Goal: Transaction & Acquisition: Book appointment/travel/reservation

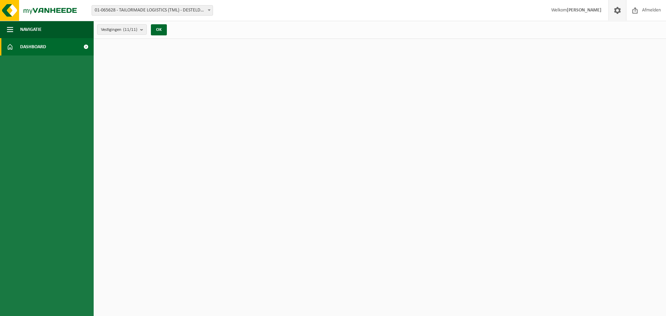
click at [617, 12] on span at bounding box center [617, 10] width 10 height 20
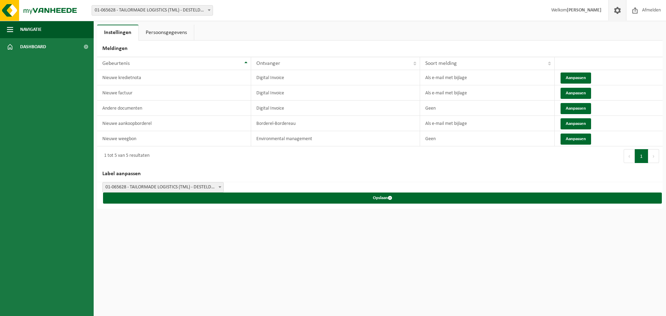
click at [617, 12] on span at bounding box center [617, 10] width 10 height 20
click at [9, 27] on span "button" at bounding box center [10, 29] width 6 height 17
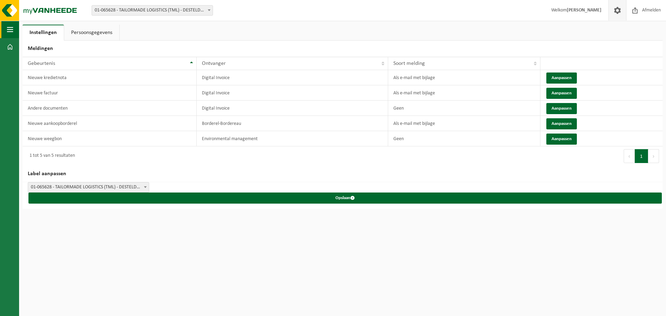
click at [9, 27] on span "button" at bounding box center [10, 29] width 6 height 17
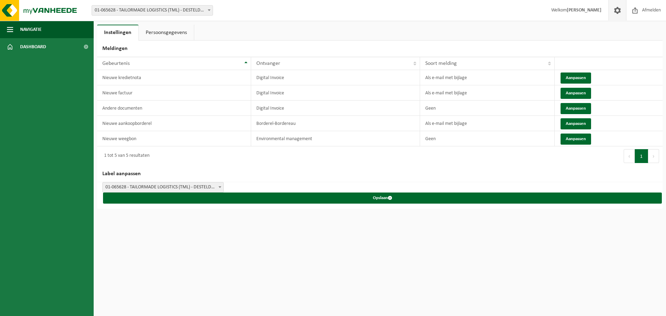
click at [209, 9] on b at bounding box center [209, 10] width 3 height 2
click at [24, 46] on span "Dashboard" at bounding box center [33, 46] width 26 height 17
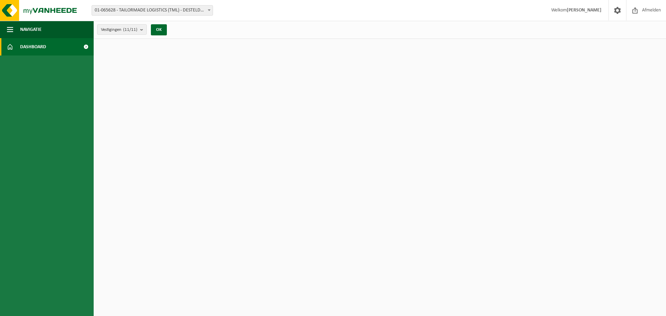
click at [24, 46] on span "Dashboard" at bounding box center [33, 46] width 26 height 17
click at [86, 46] on span at bounding box center [86, 46] width 16 height 17
click at [159, 29] on button "OK" at bounding box center [159, 29] width 16 height 11
click at [141, 29] on b "submit" at bounding box center [143, 30] width 6 height 10
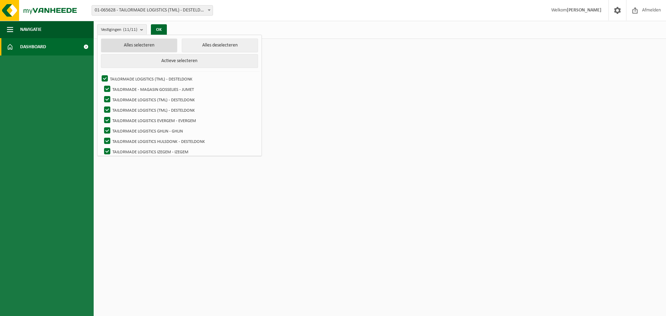
click at [121, 44] on button "Alles selecteren" at bounding box center [139, 45] width 77 height 14
click at [159, 29] on button "OK" at bounding box center [159, 29] width 16 height 11
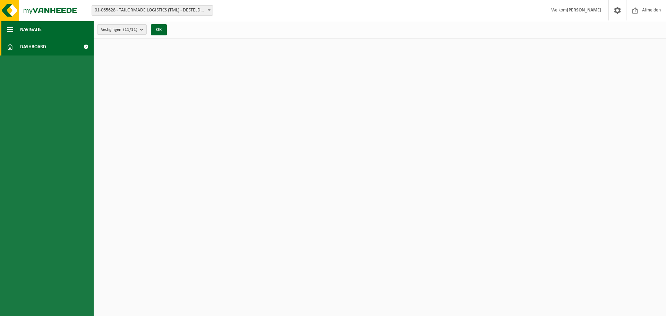
click at [10, 28] on span "button" at bounding box center [10, 29] width 6 height 17
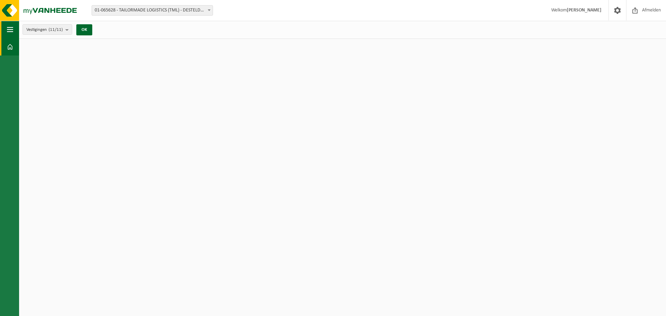
click at [10, 28] on span "button" at bounding box center [10, 29] width 6 height 17
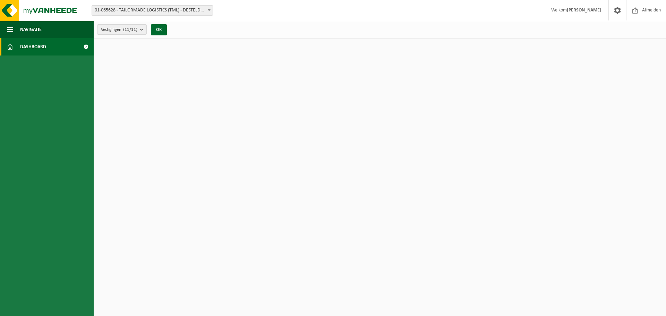
click at [8, 44] on span at bounding box center [10, 46] width 6 height 17
click at [19, 45] on link "Dashboard" at bounding box center [47, 46] width 94 height 17
click at [95, 47] on html "Vestiging: 01-065628 - TAILORMADE LOGISTICS (TML) - DESTELDONK 10-861456 - TAIL…" at bounding box center [333, 158] width 666 height 316
click at [13, 28] on span "button" at bounding box center [10, 29] width 6 height 17
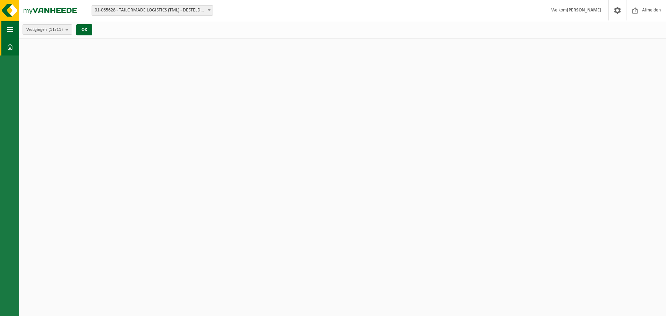
click at [12, 28] on span "button" at bounding box center [10, 29] width 6 height 17
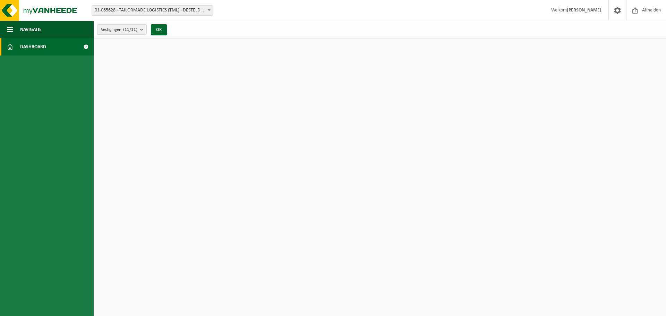
click at [578, 11] on strong "[PERSON_NAME]" at bounding box center [583, 10] width 35 height 5
click at [614, 10] on span at bounding box center [617, 10] width 10 height 20
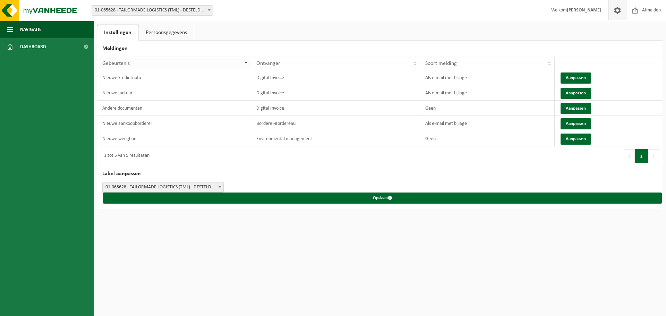
click at [131, 64] on div "Gebeurtenis" at bounding box center [172, 64] width 140 height 6
click at [159, 35] on link "Persoonsgegevens" at bounding box center [166, 33] width 55 height 16
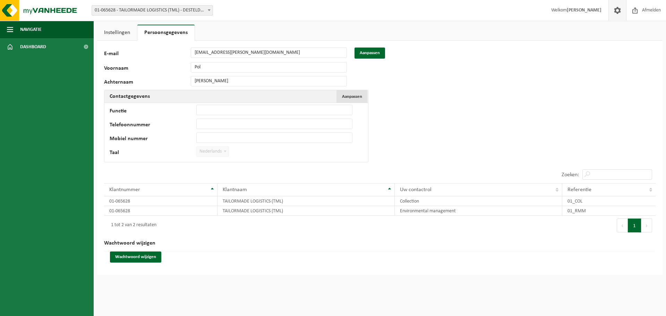
click at [353, 94] on span "Aanpassen" at bounding box center [352, 96] width 20 height 5
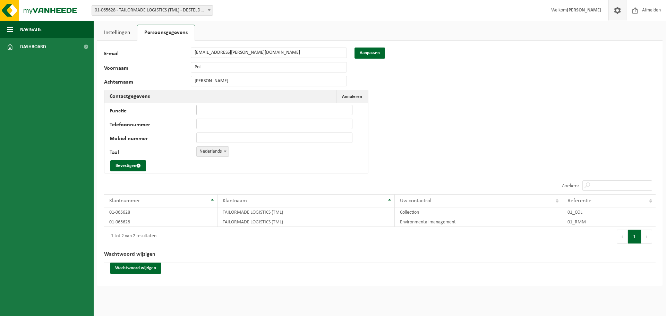
click at [212, 110] on input "Functie" at bounding box center [274, 110] width 156 height 10
type input "Site manager"
click at [205, 122] on input "Telefoonnummer" at bounding box center [274, 124] width 156 height 10
type input "+32 477 17 67 52"
click at [208, 134] on input "Mobiel nummer" at bounding box center [274, 137] width 156 height 10
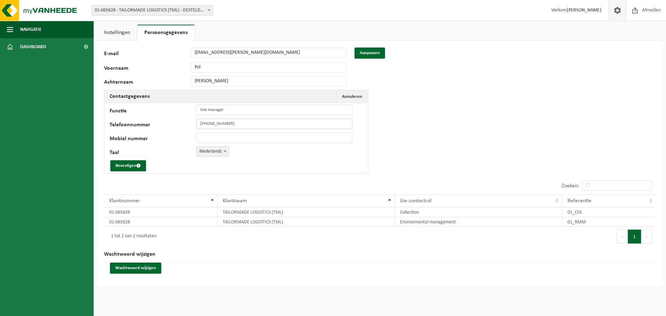
drag, startPoint x: 223, startPoint y: 122, endPoint x: 176, endPoint y: 118, distance: 47.4
click at [176, 118] on td "Functie Site manager Telefoonnummer +32 477 17 67 52 Mobiel nummer Taal Nederla…" at bounding box center [235, 138] width 263 height 70
click at [203, 136] on input "Mobiel nummer" at bounding box center [274, 137] width 156 height 10
paste input "+32 477 17 67 52"
type input "+32 477 17 67 52"
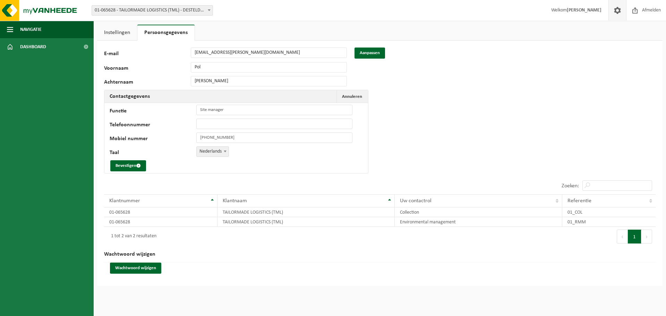
click at [242, 168] on div "Bevestigen" at bounding box center [235, 165] width 250 height 11
click at [131, 162] on button "Bevestigen" at bounding box center [128, 165] width 36 height 11
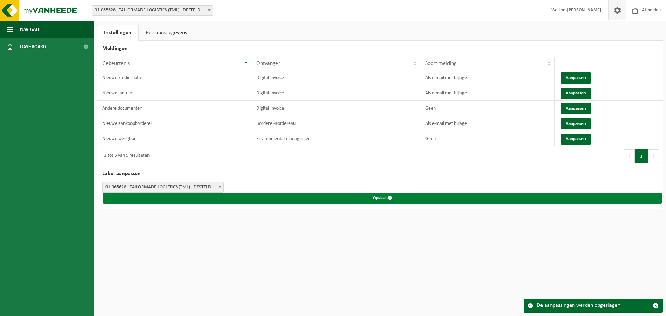
click at [388, 197] on span "submit" at bounding box center [390, 197] width 5 height 5
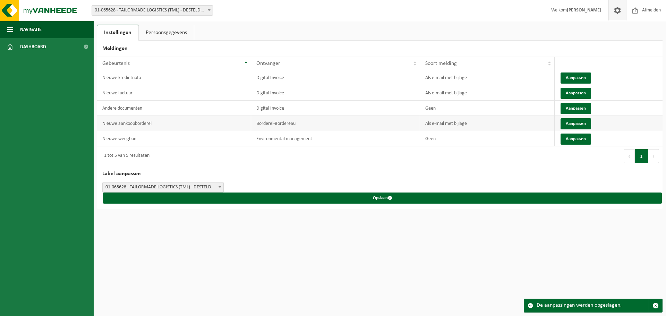
click at [128, 121] on td "Nieuwe aankoopborderel" at bounding box center [174, 123] width 154 height 15
click at [14, 44] on link "Dashboard" at bounding box center [47, 46] width 94 height 17
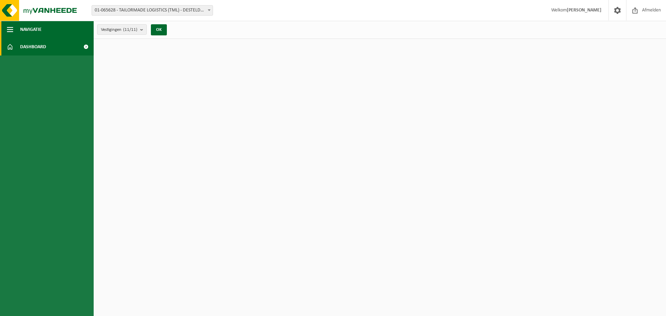
click at [10, 32] on span "button" at bounding box center [10, 29] width 6 height 17
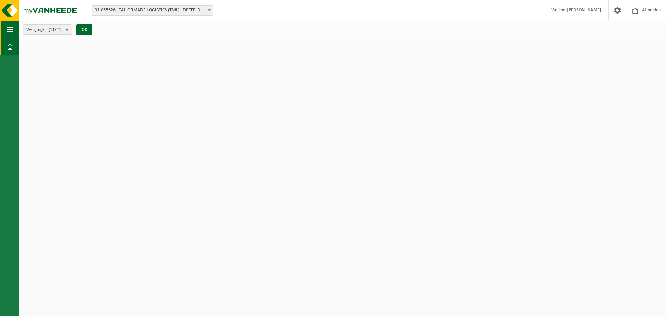
click at [10, 32] on span "button" at bounding box center [10, 29] width 6 height 17
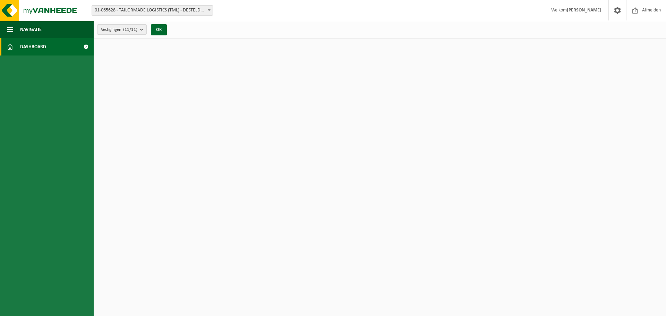
click at [59, 49] on link "Dashboard" at bounding box center [47, 46] width 94 height 17
click at [14, 16] on img at bounding box center [41, 10] width 83 height 21
click at [37, 9] on img at bounding box center [41, 10] width 83 height 21
click at [29, 27] on span "Navigatie" at bounding box center [30, 29] width 21 height 17
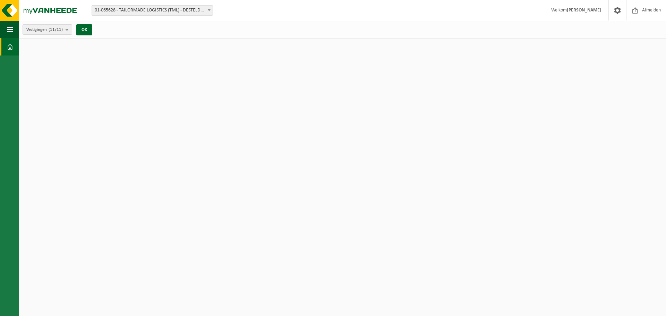
click at [12, 43] on span at bounding box center [10, 46] width 6 height 17
click at [15, 28] on button "Navigatie" at bounding box center [9, 29] width 19 height 17
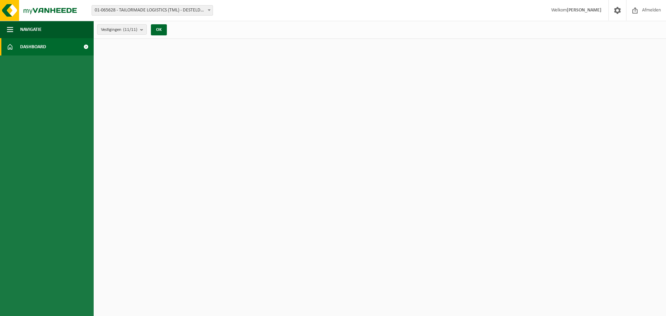
click at [86, 46] on span at bounding box center [86, 46] width 16 height 17
click at [25, 26] on span "Navigatie" at bounding box center [30, 29] width 21 height 17
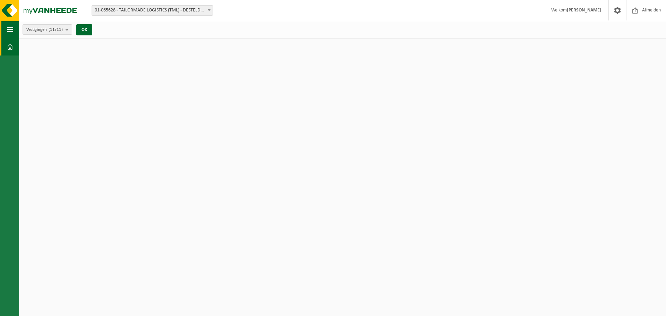
drag, startPoint x: 9, startPoint y: 29, endPoint x: 234, endPoint y: 17, distance: 224.9
click at [11, 29] on span "button" at bounding box center [10, 29] width 6 height 17
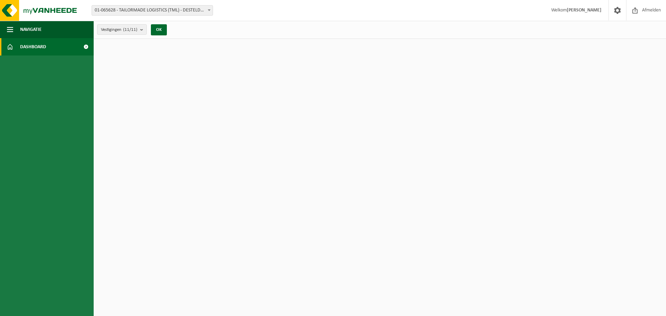
click at [584, 10] on strong "[PERSON_NAME]" at bounding box center [583, 10] width 35 height 5
drag, startPoint x: 554, startPoint y: 10, endPoint x: 572, endPoint y: 10, distance: 17.7
click at [561, 10] on span "Welkom Pol Denhollander" at bounding box center [576, 10] width 64 height 20
click at [616, 11] on span at bounding box center [617, 10] width 10 height 20
click at [143, 30] on b "submit" at bounding box center [143, 30] width 6 height 10
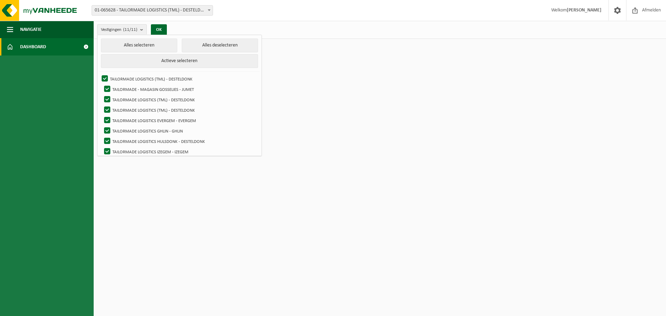
scroll to position [34, 0]
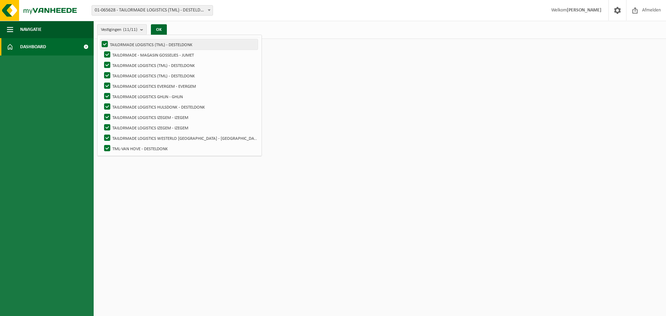
click at [104, 44] on label "TAILORMADE LOGISTICS (TML) - DESTELDONK" at bounding box center [178, 44] width 157 height 10
click at [99, 39] on input "TAILORMADE LOGISTICS (TML) - DESTELDONK" at bounding box center [99, 39] width 0 height 0
click at [105, 44] on label "TAILORMADE LOGISTICS (TML) - DESTELDONK" at bounding box center [178, 44] width 157 height 10
click at [99, 39] on input "TAILORMADE LOGISTICS (TML) - DESTELDONK" at bounding box center [99, 39] width 0 height 0
click at [103, 42] on label "TAILORMADE LOGISTICS (TML) - DESTELDONK" at bounding box center [178, 44] width 157 height 10
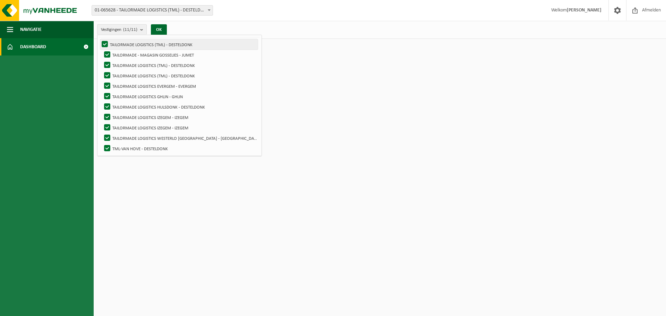
click at [99, 39] on input "TAILORMADE LOGISTICS (TML) - DESTELDONK" at bounding box center [99, 39] width 0 height 0
checkbox input "false"
click at [109, 51] on label "TAILORMADE - MAGASIN GOSSELIES - JUMET" at bounding box center [180, 55] width 155 height 10
click at [102, 50] on input "TAILORMADE - MAGASIN GOSSELIES - JUMET" at bounding box center [101, 49] width 0 height 0
checkbox input "false"
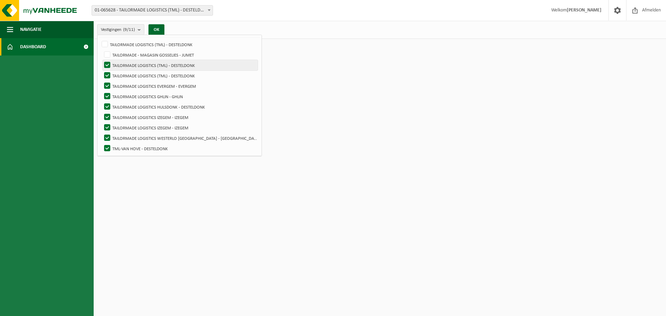
click at [108, 61] on label "TAILORMADE LOGISTICS (TML) - DESTELDONK" at bounding box center [180, 65] width 155 height 10
click at [102, 60] on input "TAILORMADE LOGISTICS (TML) - DESTELDONK" at bounding box center [101, 60] width 0 height 0
checkbox input "false"
drag, startPoint x: 107, startPoint y: 71, endPoint x: 107, endPoint y: 77, distance: 6.3
click at [107, 72] on label "TAILORMADE LOGISTICS (TML) - DESTELDONK" at bounding box center [180, 75] width 155 height 10
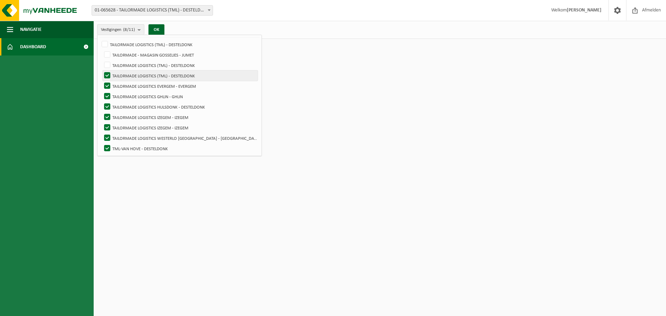
click at [102, 70] on input "TAILORMADE LOGISTICS (TML) - DESTELDONK" at bounding box center [101, 70] width 0 height 0
checkbox input "false"
click at [107, 81] on label "TAILORMADE LOGISTICS EVERGEM - EVERGEM" at bounding box center [180, 86] width 155 height 10
click at [102, 80] on input "TAILORMADE LOGISTICS EVERGEM - EVERGEM" at bounding box center [101, 80] width 0 height 0
checkbox input "false"
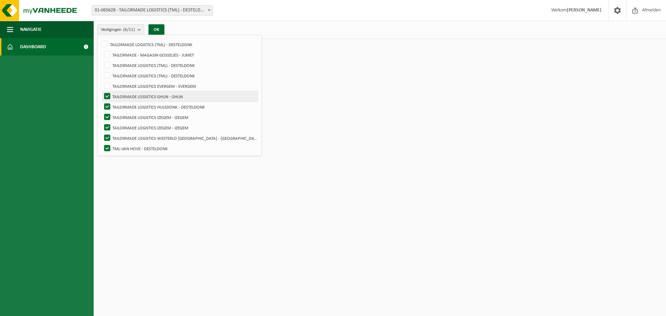
drag, startPoint x: 111, startPoint y: 95, endPoint x: 111, endPoint y: 99, distance: 4.2
click at [111, 95] on label "TAILORMADE LOGISTICS GHLIN - GHLIN" at bounding box center [180, 96] width 155 height 10
click at [102, 91] on input "TAILORMADE LOGISTICS GHLIN - GHLIN" at bounding box center [101, 91] width 0 height 0
checkbox input "false"
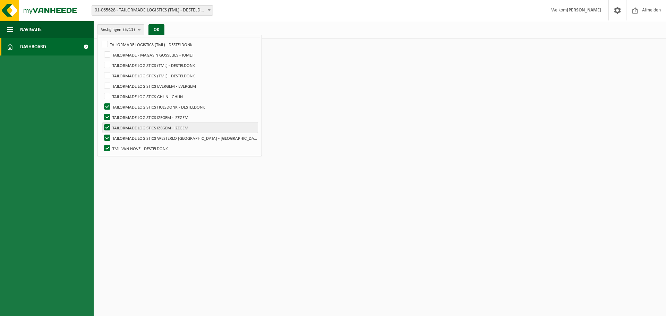
drag, startPoint x: 107, startPoint y: 105, endPoint x: 108, endPoint y: 125, distance: 20.1
click at [108, 113] on ul "Alles selecteren Alles deselecteren Actieve selecteren TAILORMADE LOGISTICS (TM…" at bounding box center [179, 79] width 164 height 156
click at [109, 115] on label "TAILORMADE LOGISTICS IZEGEM - IZEGEM" at bounding box center [180, 117] width 155 height 10
click at [102, 112] on input "TAILORMADE LOGISTICS IZEGEM - IZEGEM" at bounding box center [101, 112] width 0 height 0
checkbox input "false"
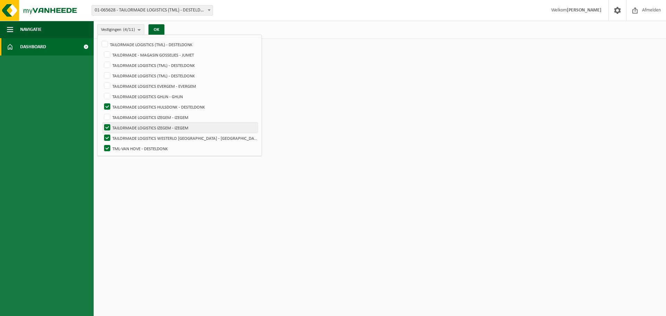
click at [108, 127] on label "TAILORMADE LOGISTICS IZEGEM - IZEGEM" at bounding box center [180, 127] width 155 height 10
click at [102, 122] on input "TAILORMADE LOGISTICS IZEGEM - IZEGEM" at bounding box center [101, 122] width 0 height 0
checkbox input "false"
drag, startPoint x: 108, startPoint y: 104, endPoint x: 109, endPoint y: 115, distance: 10.8
click at [108, 104] on label "TAILORMADE LOGISTICS HULSDONK - DESTELDONK" at bounding box center [180, 107] width 155 height 10
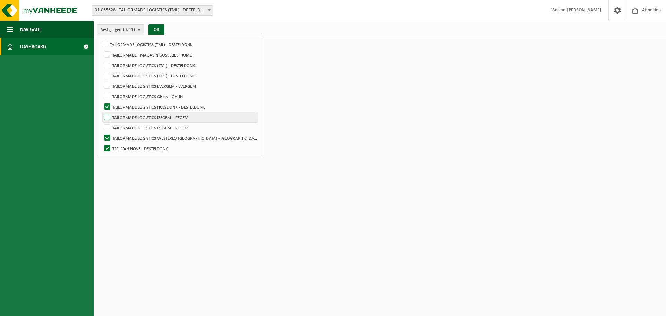
click at [102, 102] on input "TAILORMADE LOGISTICS HULSDONK - DESTELDONK" at bounding box center [101, 101] width 0 height 0
checkbox input "false"
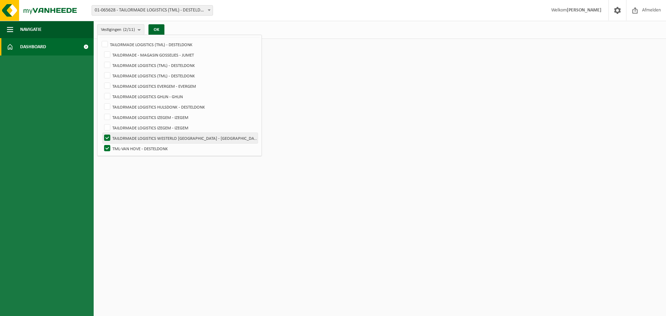
click at [109, 135] on label "TAILORMADE LOGISTICS WESTERLO NV - WESTERLO" at bounding box center [180, 138] width 155 height 10
click at [102, 133] on input "TAILORMADE LOGISTICS WESTERLO NV - WESTERLO" at bounding box center [101, 132] width 0 height 0
checkbox input "false"
click at [106, 148] on label "TML-VAN HOVE - DESTELDONK" at bounding box center [180, 148] width 155 height 10
click at [102, 143] on input "TML-VAN HOVE - DESTELDONK" at bounding box center [101, 143] width 0 height 0
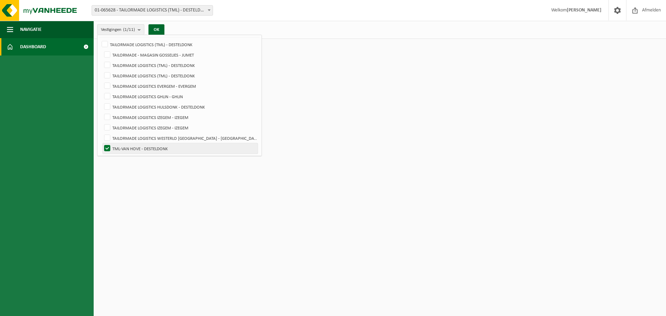
checkbox input "false"
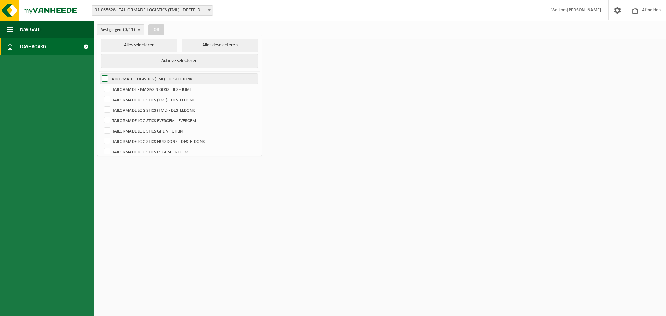
click at [106, 78] on label "TAILORMADE LOGISTICS (TML) - DESTELDONK" at bounding box center [178, 78] width 157 height 10
click at [99, 73] on input "TAILORMADE LOGISTICS (TML) - DESTELDONK" at bounding box center [99, 73] width 0 height 0
checkbox input "true"
click at [130, 46] on button "Alles selecteren" at bounding box center [139, 45] width 77 height 14
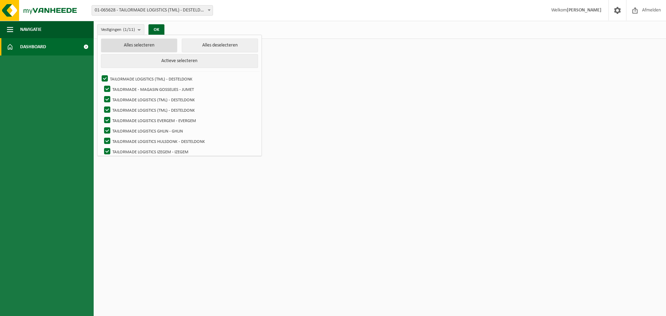
checkbox input "true"
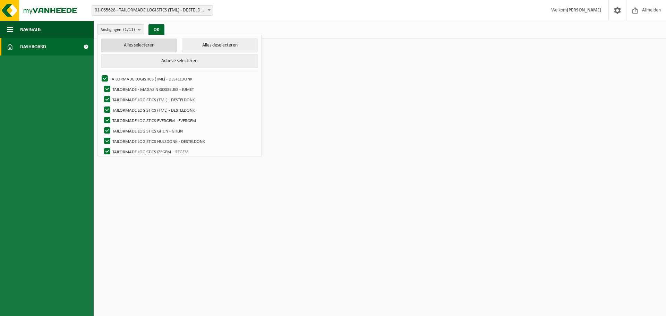
checkbox input "true"
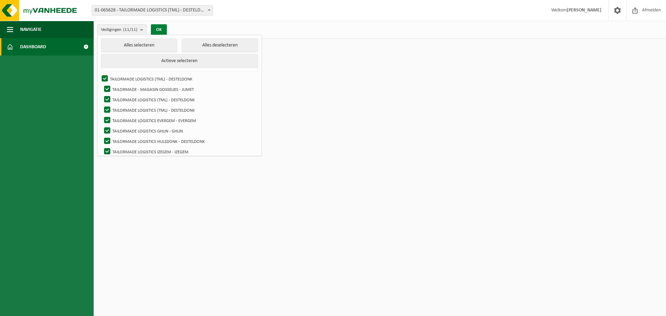
click at [160, 29] on button "OK" at bounding box center [159, 29] width 16 height 11
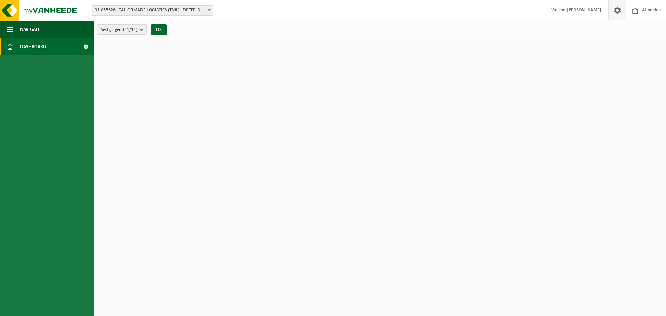
click at [615, 7] on span at bounding box center [617, 10] width 10 height 20
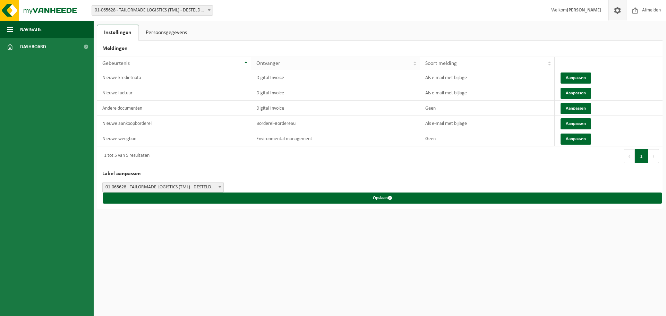
click at [415, 64] on th "Ontvanger" at bounding box center [335, 63] width 169 height 13
click at [646, 10] on span "Afmelden" at bounding box center [651, 10] width 22 height 20
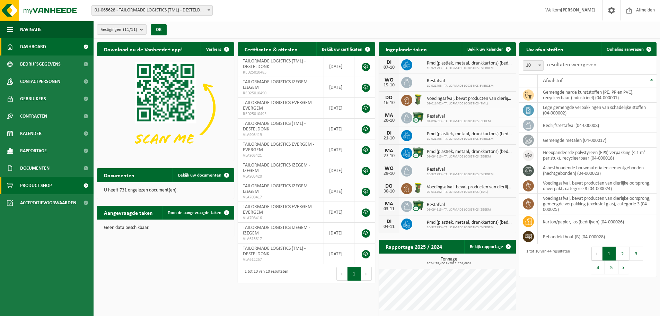
click at [86, 185] on span at bounding box center [86, 185] width 16 height 17
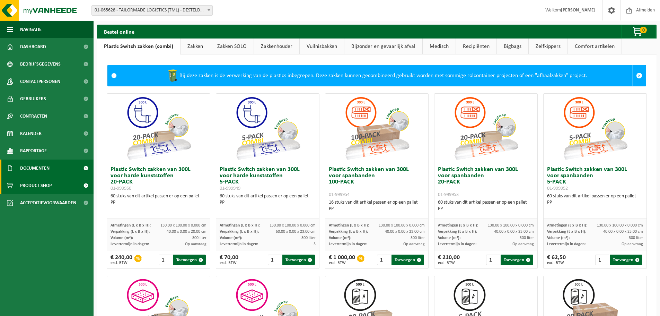
click at [36, 166] on span "Documenten" at bounding box center [34, 167] width 29 height 17
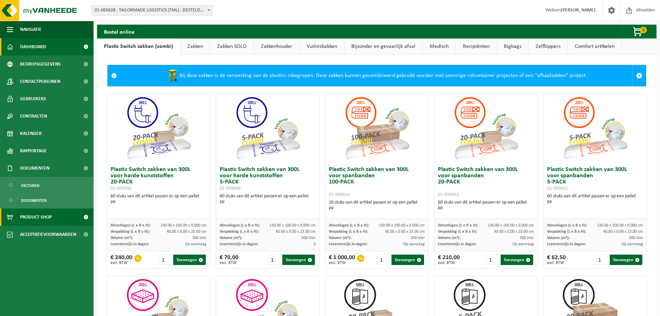
click at [33, 41] on span "Dashboard" at bounding box center [33, 46] width 26 height 17
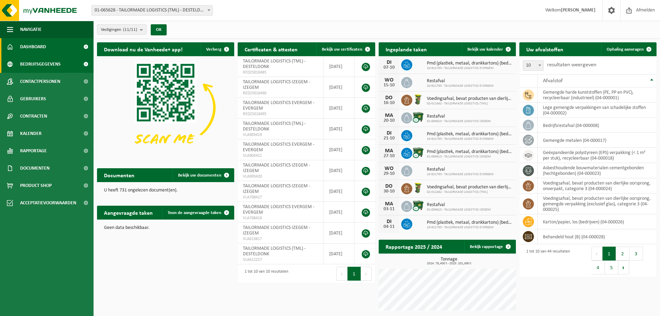
click at [34, 63] on span "Bedrijfsgegevens" at bounding box center [40, 63] width 41 height 17
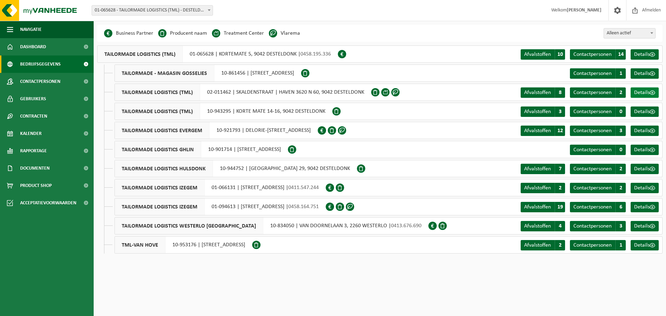
click at [652, 92] on span at bounding box center [652, 93] width 6 height 6
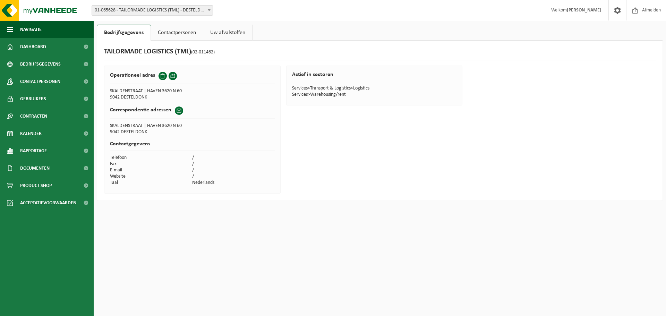
click at [167, 32] on link "Contactpersonen" at bounding box center [177, 33] width 52 height 16
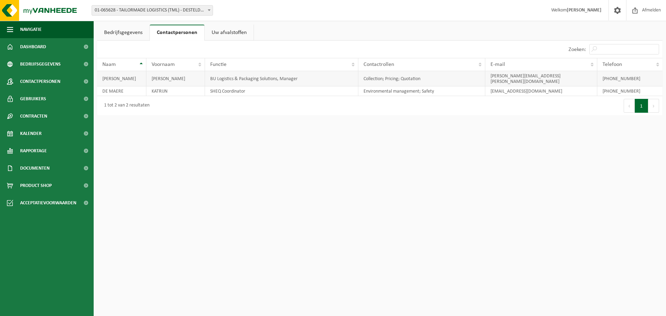
click at [123, 75] on td "STEVENS" at bounding box center [121, 78] width 49 height 15
click at [223, 35] on link "Uw afvalstoffen" at bounding box center [229, 33] width 49 height 16
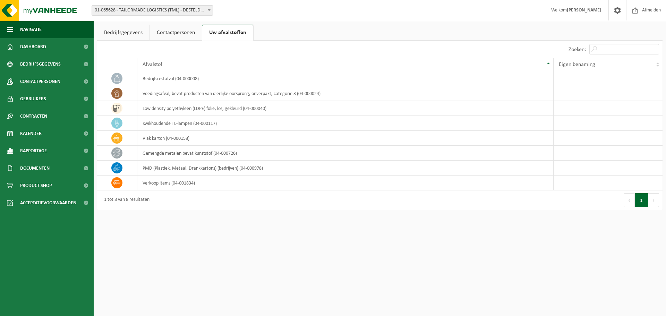
click at [127, 31] on link "Bedrijfsgegevens" at bounding box center [123, 33] width 52 height 16
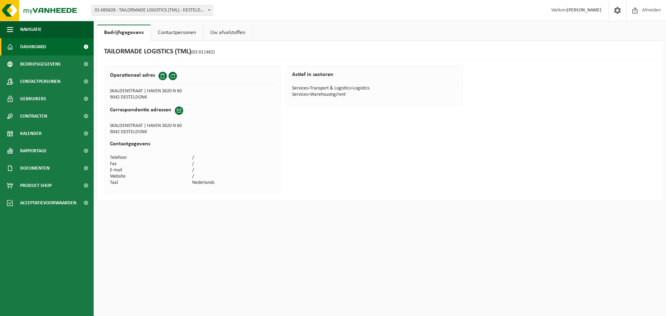
click at [41, 49] on span "Dashboard" at bounding box center [33, 46] width 26 height 17
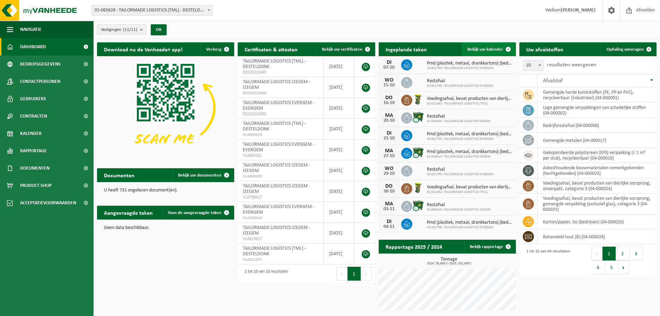
click at [508, 48] on span at bounding box center [509, 49] width 14 height 14
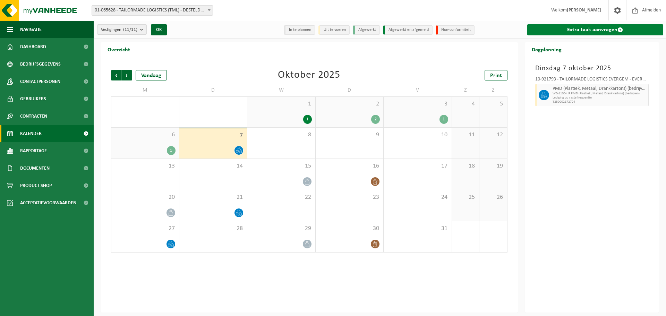
click at [593, 29] on link "Extra taak aanvragen" at bounding box center [595, 29] width 136 height 11
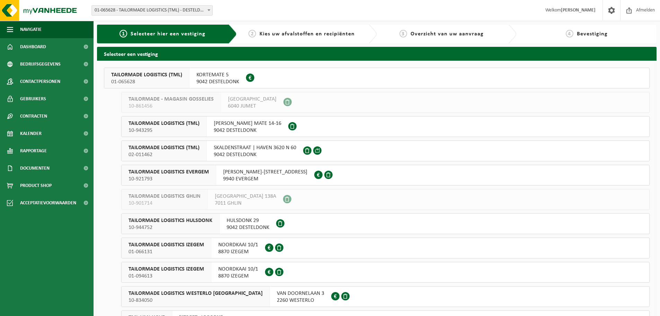
click at [173, 147] on span "TAILORMADE LOGISTICS (TML)" at bounding box center [164, 147] width 71 height 7
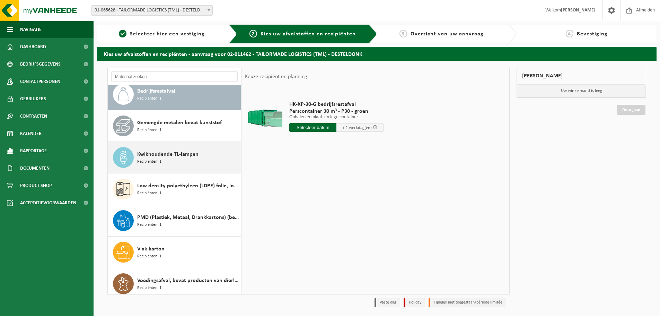
scroll to position [12, 0]
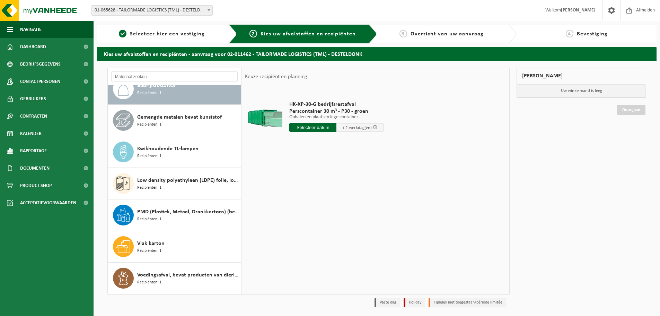
click at [324, 126] on input "text" at bounding box center [312, 127] width 47 height 9
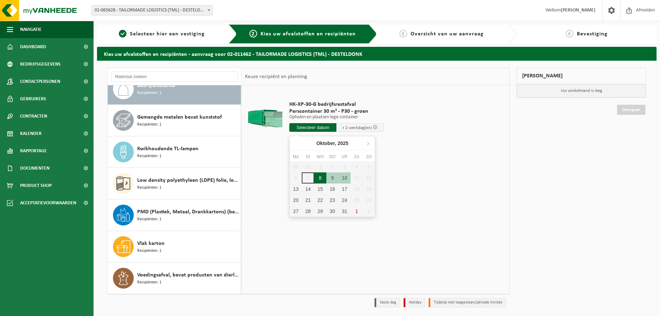
click at [319, 180] on div "8" at bounding box center [320, 177] width 12 height 11
type input "Van [DATE]"
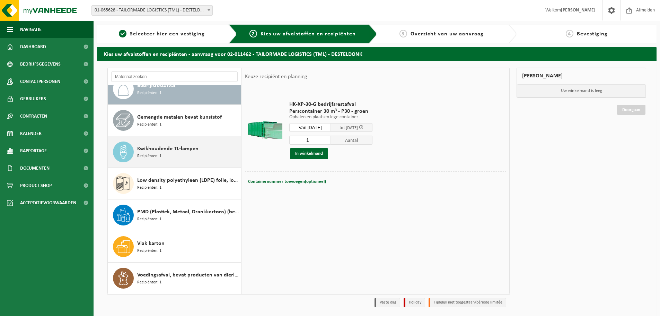
scroll to position [0, 0]
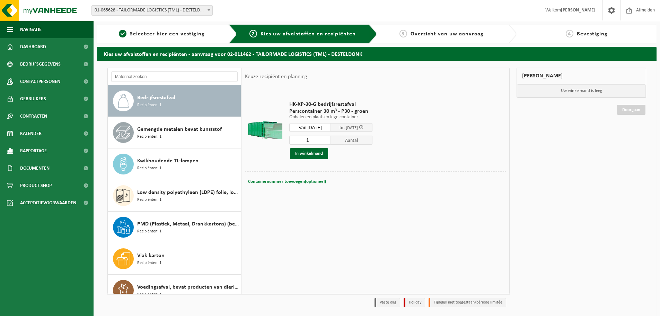
click at [283, 181] on span "Containernummer toevoegen(optioneel)" at bounding box center [287, 181] width 78 height 5
drag, startPoint x: 320, startPoint y: 141, endPoint x: 302, endPoint y: 142, distance: 18.7
click at [302, 142] on input "1" at bounding box center [310, 140] width 42 height 9
type input "2"
click at [331, 139] on input "2" at bounding box center [310, 140] width 42 height 9
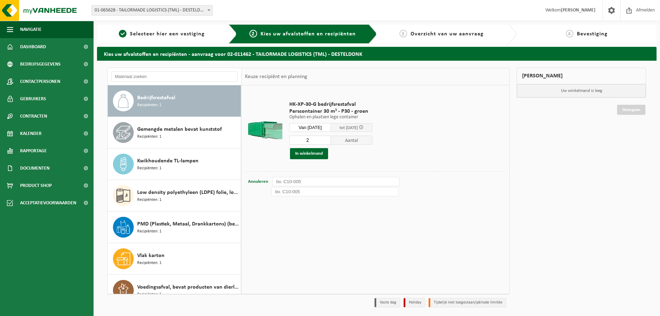
click at [299, 180] on input "text" at bounding box center [335, 181] width 127 height 9
drag, startPoint x: 310, startPoint y: 181, endPoint x: 238, endPoint y: 181, distance: 72.4
click at [238, 181] on div "Bedrijfsrestafval Recipiënten: 1 Gemengde metalen bevat kunststof Recipiënten: …" at bounding box center [308, 181] width 402 height 226
drag, startPoint x: 308, startPoint y: 183, endPoint x: 277, endPoint y: 182, distance: 31.2
click at [277, 182] on input "text" at bounding box center [335, 181] width 127 height 9
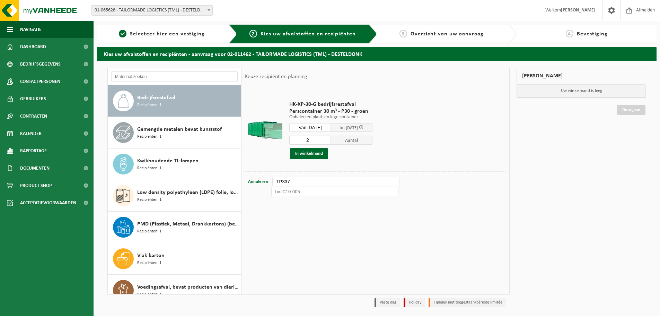
type input "TP337"
drag, startPoint x: 311, startPoint y: 188, endPoint x: 249, endPoint y: 190, distance: 62.1
click at [249, 190] on div "Containernummer toevoegen(optioneel) Annuleren" at bounding box center [376, 192] width 258 height 10
type input "TP336"
drag, startPoint x: 299, startPoint y: 179, endPoint x: 241, endPoint y: 180, distance: 58.9
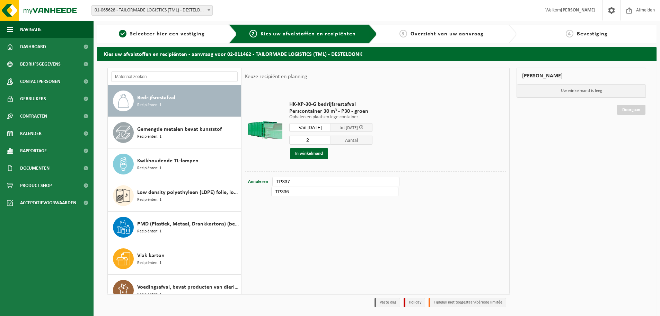
click at [241, 180] on div "Bedrijfsrestafval Recipiënten: 1 Gemengde metalen bevat kunststof Recipiënten: …" at bounding box center [308, 181] width 402 height 226
type input "P30266"
drag, startPoint x: 308, startPoint y: 192, endPoint x: 211, endPoint y: 180, distance: 98.2
click at [211, 180] on div "Bedrijfsrestafval Recipiënten: 1 Gemengde metalen bevat kunststof Recipiënten: …" at bounding box center [308, 181] width 402 height 226
type input "P30307"
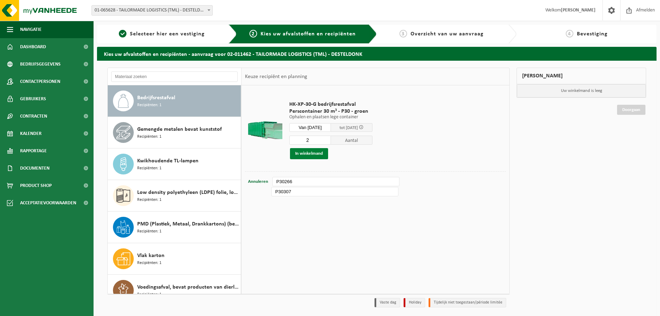
click at [306, 152] on button "In winkelmand" at bounding box center [309, 153] width 38 height 11
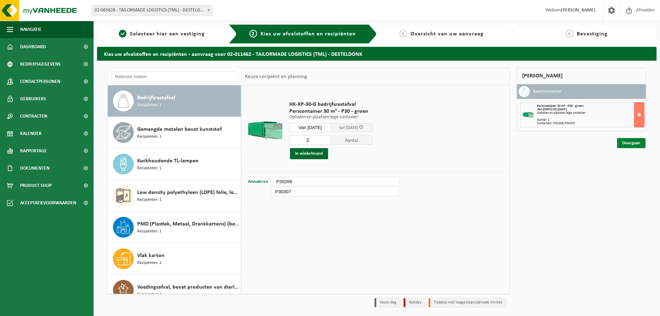
click at [633, 140] on link "Doorgaan" at bounding box center [631, 143] width 28 height 10
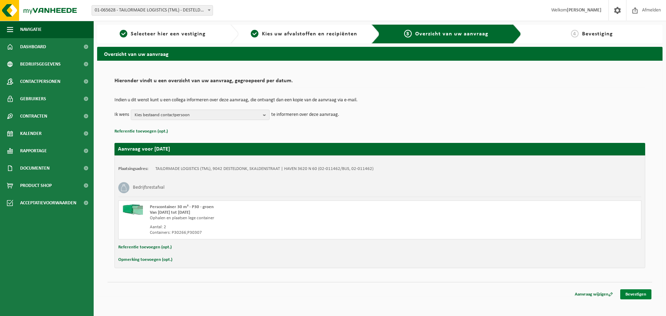
click at [644, 294] on link "Bevestigen" at bounding box center [635, 294] width 31 height 10
